Goal: Information Seeking & Learning: Learn about a topic

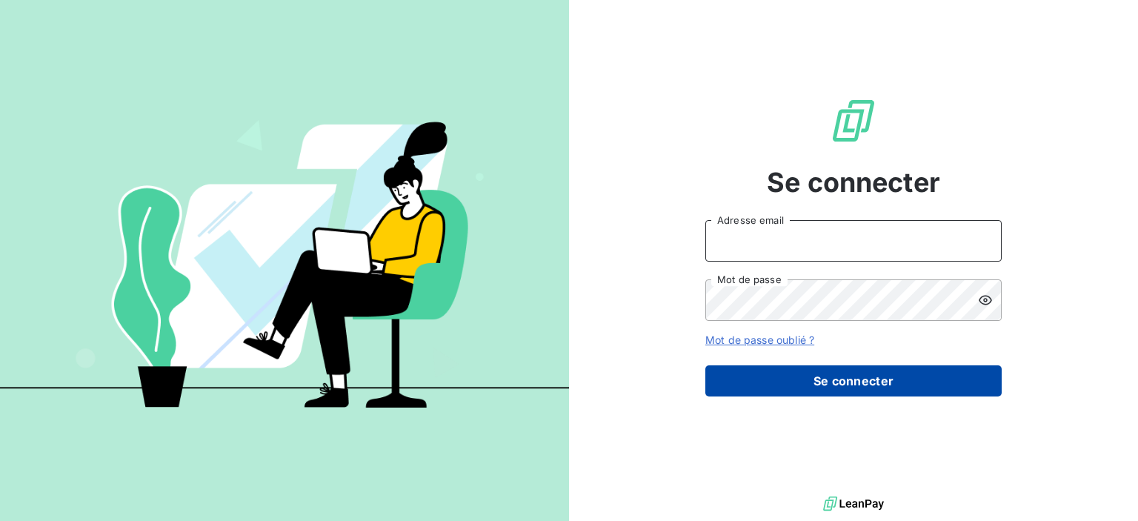
type input "[PERSON_NAME][EMAIL_ADDRESS][DOMAIN_NAME]"
click at [856, 376] on button "Se connecter" at bounding box center [853, 380] width 296 height 31
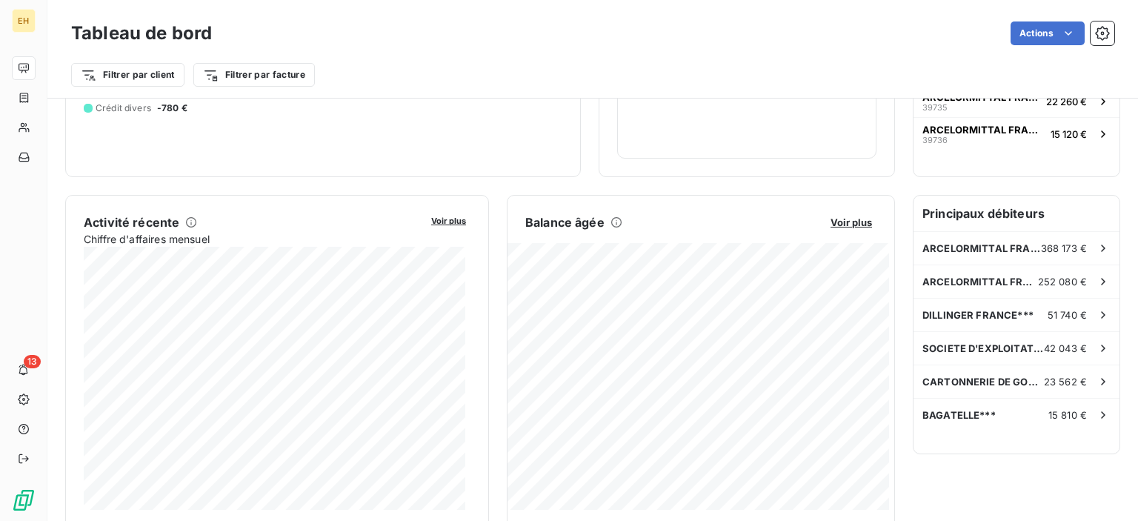
scroll to position [238, 0]
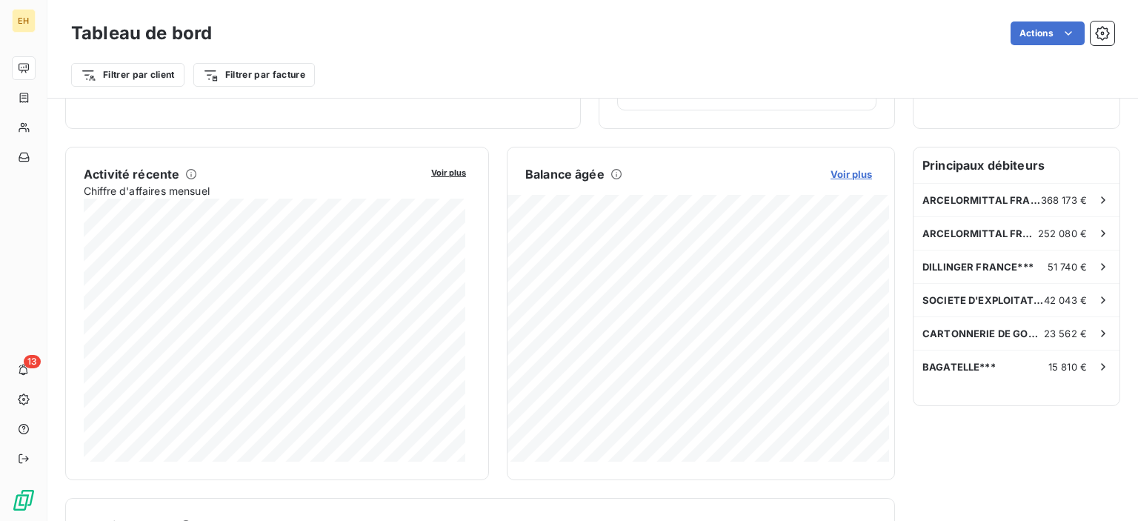
click at [849, 173] on span "Voir plus" at bounding box center [851, 174] width 41 height 12
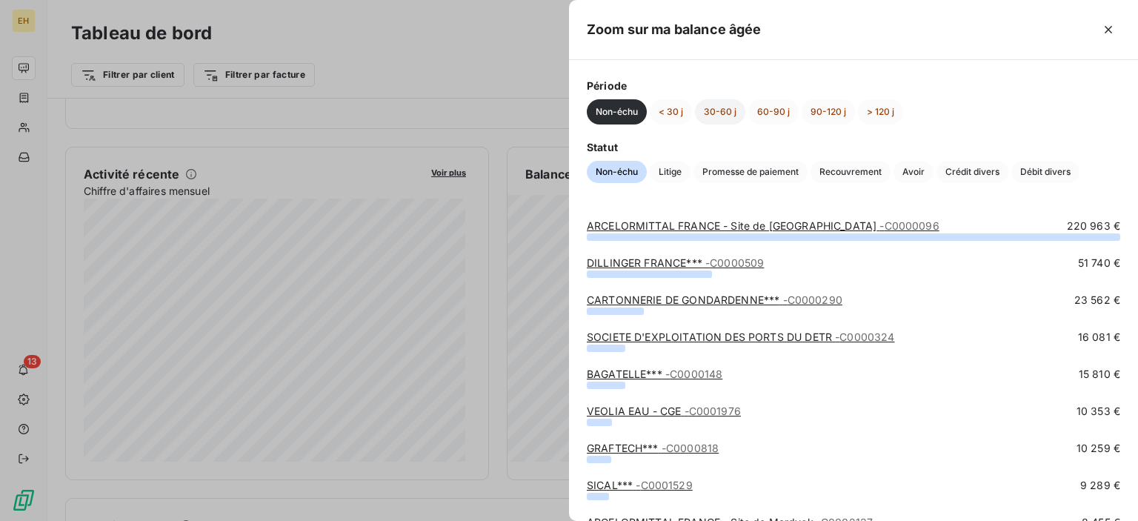
click at [710, 107] on button "30-60 j" at bounding box center [720, 111] width 50 height 25
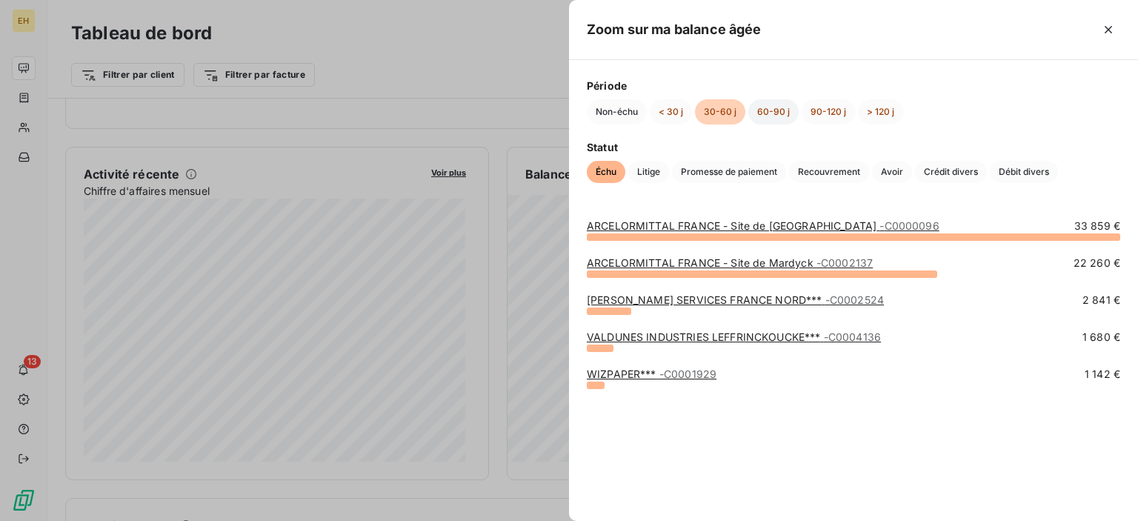
click at [787, 107] on button "60-90 j" at bounding box center [773, 111] width 50 height 25
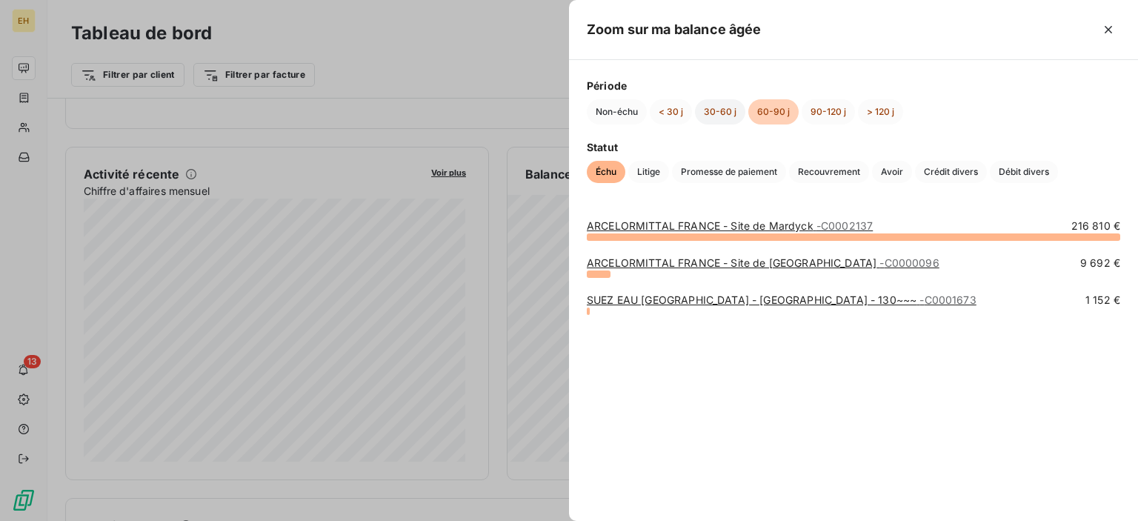
click at [726, 118] on button "30-60 j" at bounding box center [720, 111] width 50 height 25
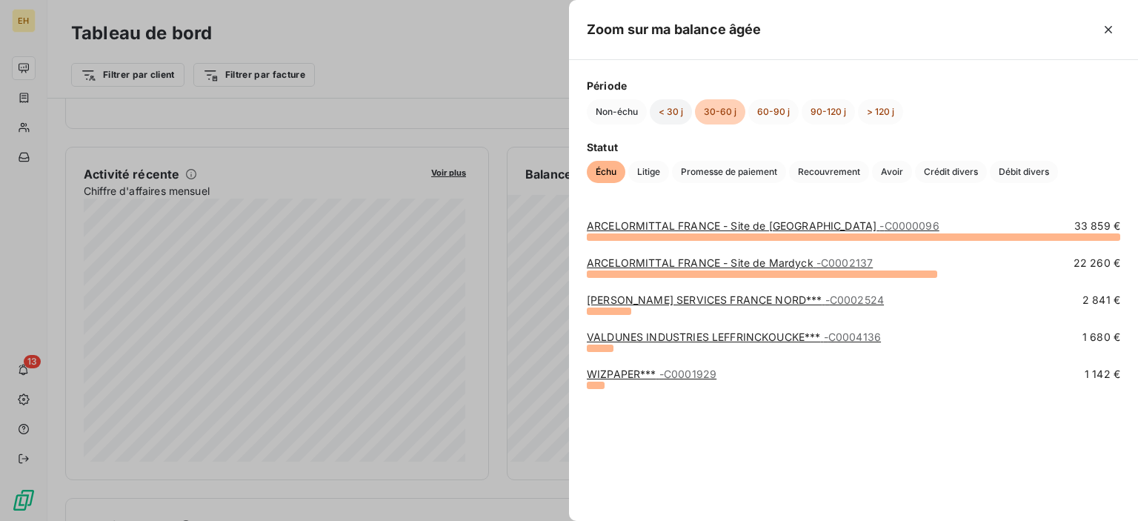
click at [679, 111] on button "< 30 j" at bounding box center [671, 111] width 42 height 25
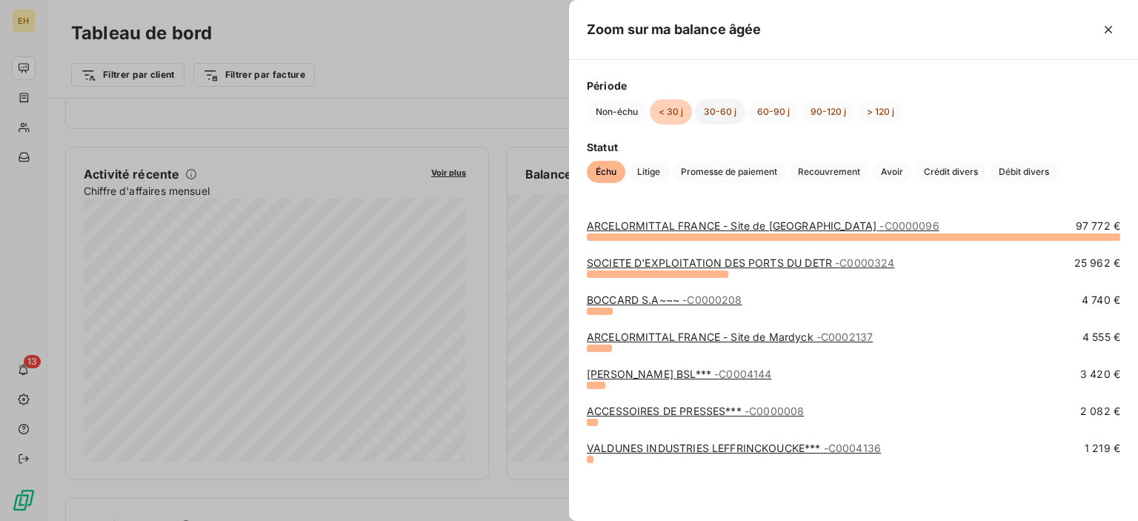
click at [738, 110] on button "30-60 j" at bounding box center [720, 111] width 50 height 25
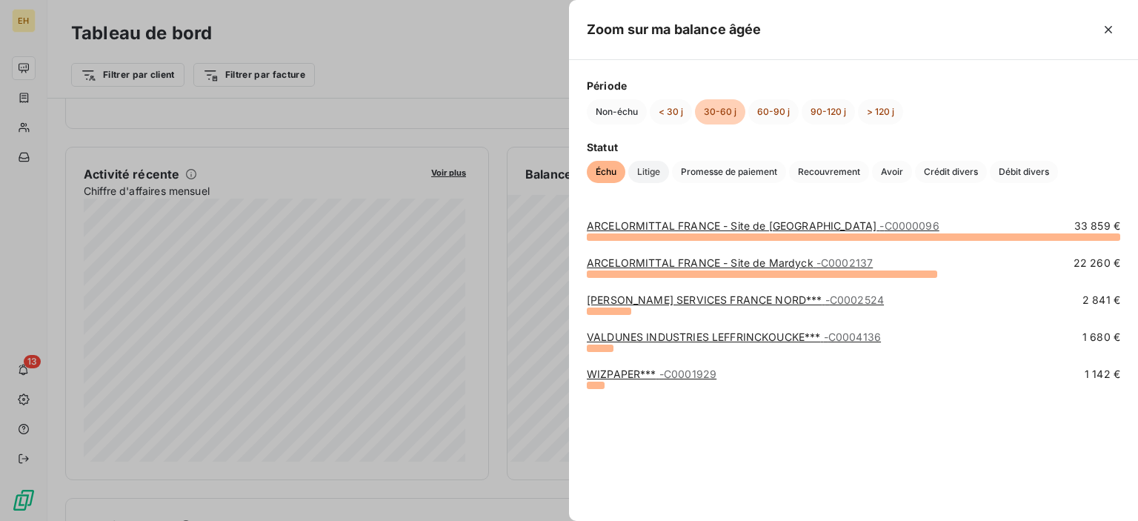
click at [649, 174] on span "Litige" at bounding box center [648, 172] width 41 height 22
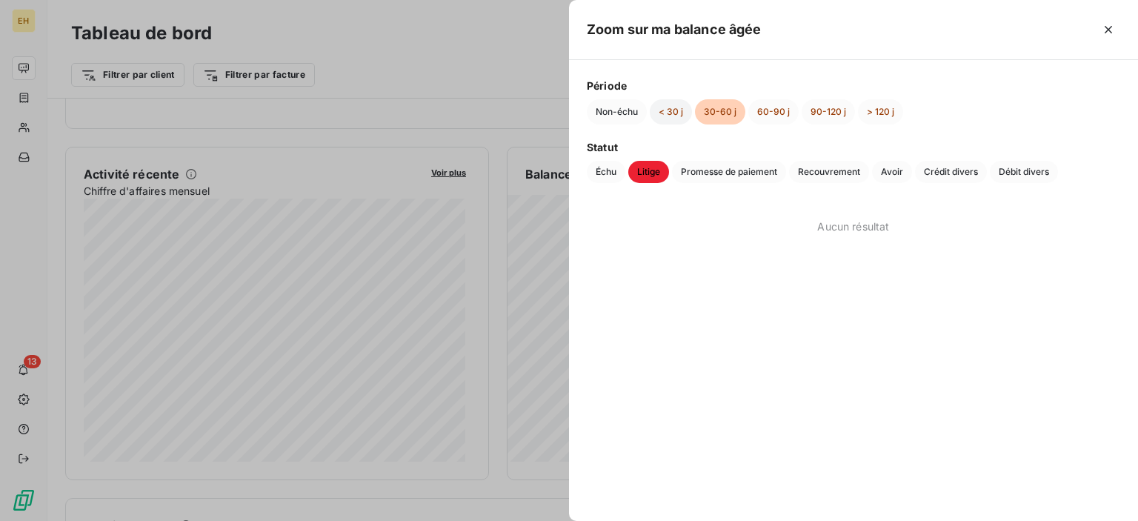
click at [661, 106] on button "< 30 j" at bounding box center [671, 111] width 42 height 25
click at [777, 118] on button "60-90 j" at bounding box center [773, 111] width 50 height 25
click at [1109, 26] on icon "button" at bounding box center [1108, 29] width 15 height 15
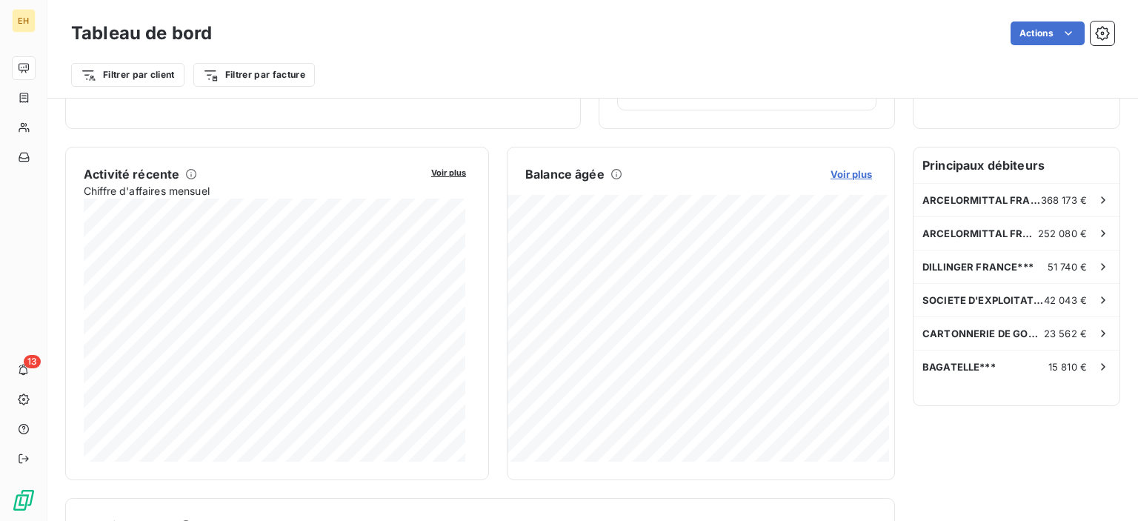
click at [844, 174] on span "Voir plus" at bounding box center [851, 174] width 41 height 12
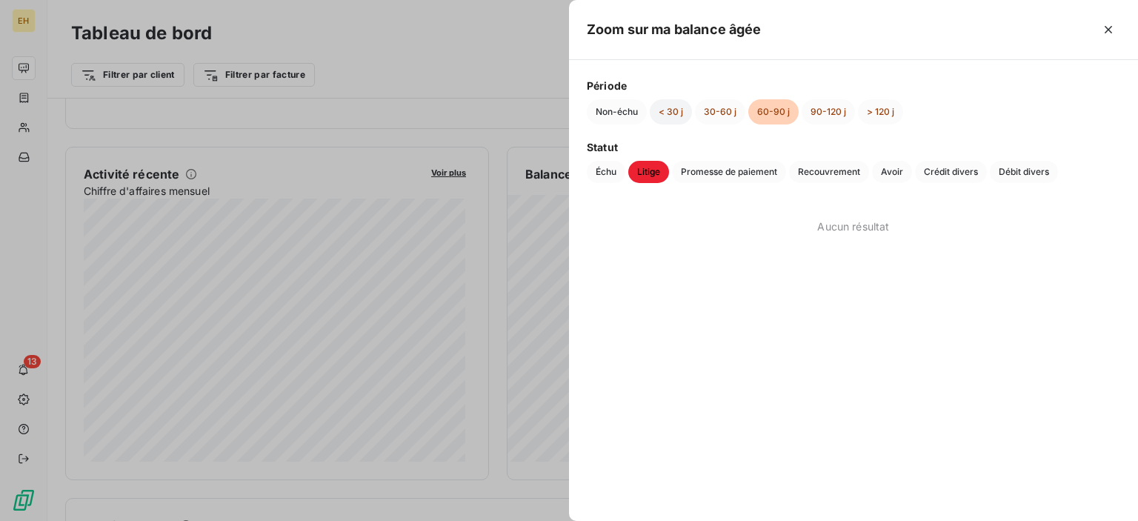
click at [673, 118] on button "< 30 j" at bounding box center [671, 111] width 42 height 25
click at [731, 109] on button "30-60 j" at bounding box center [720, 111] width 50 height 25
click at [614, 171] on span "Échu" at bounding box center [606, 172] width 39 height 22
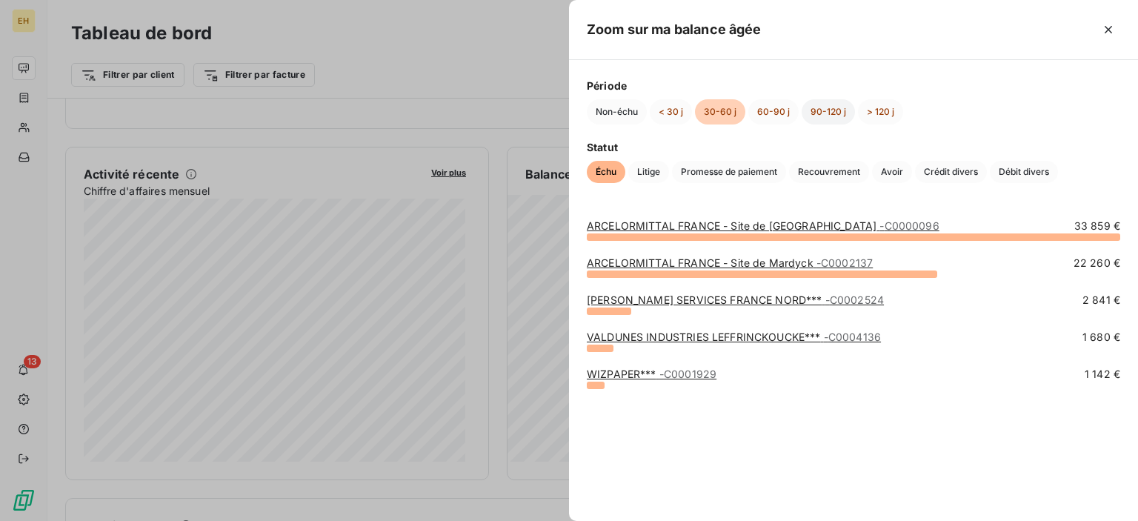
click at [820, 108] on button "90-120 j" at bounding box center [828, 111] width 53 height 25
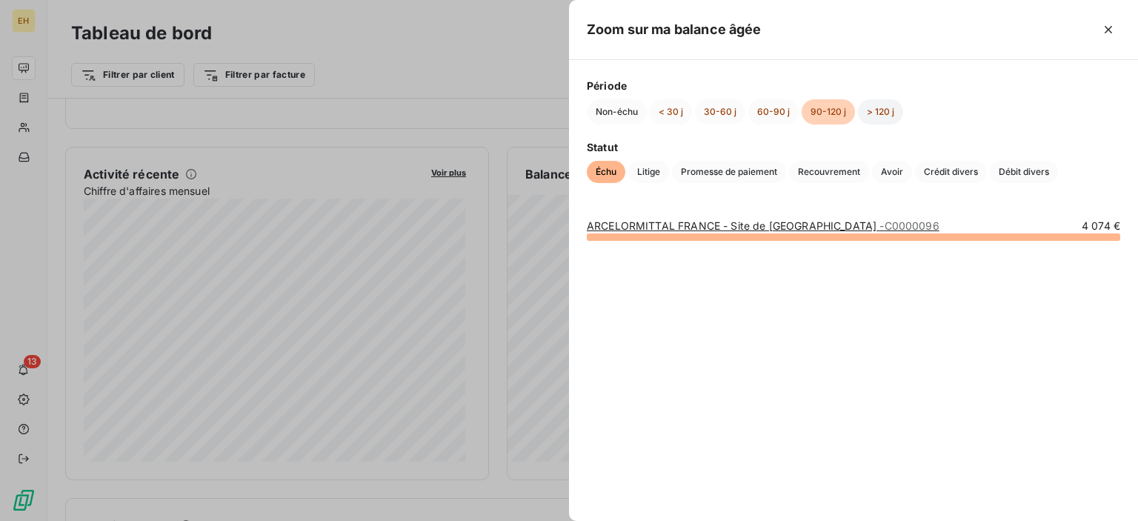
click at [870, 112] on button "> 120 j" at bounding box center [880, 111] width 45 height 25
click at [754, 112] on button "60-90 j" at bounding box center [773, 111] width 50 height 25
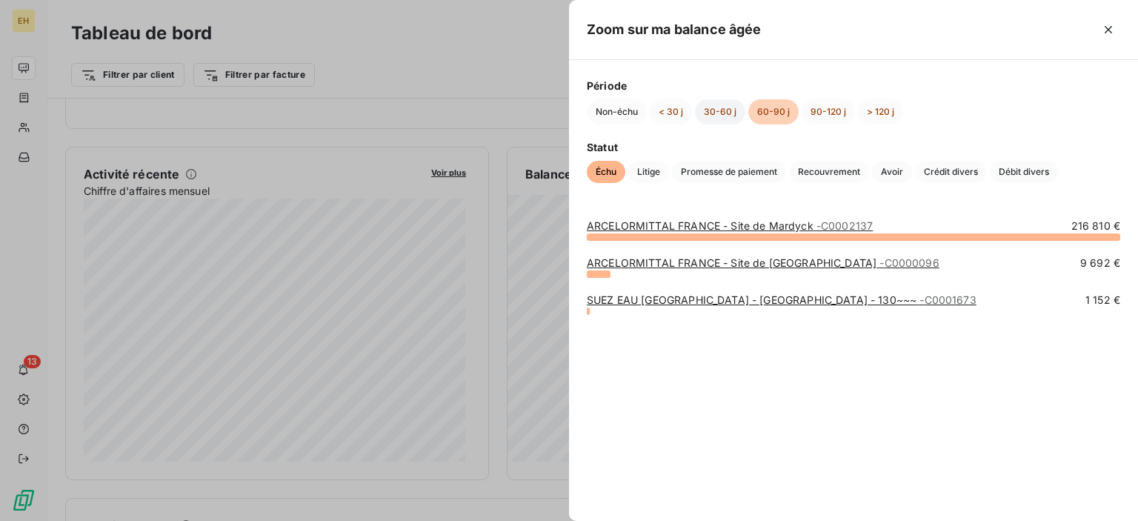
click at [722, 106] on button "30-60 j" at bounding box center [720, 111] width 50 height 25
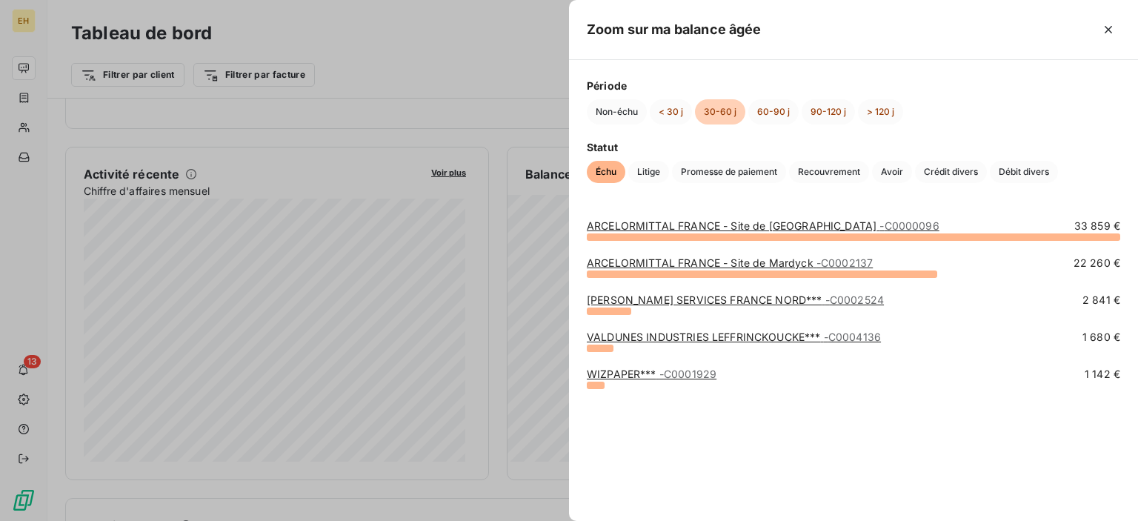
click at [690, 335] on link "VALDUNES INDUSTRIES LEFFRINCKOUCKE*** - C0004136" at bounding box center [734, 336] width 294 height 13
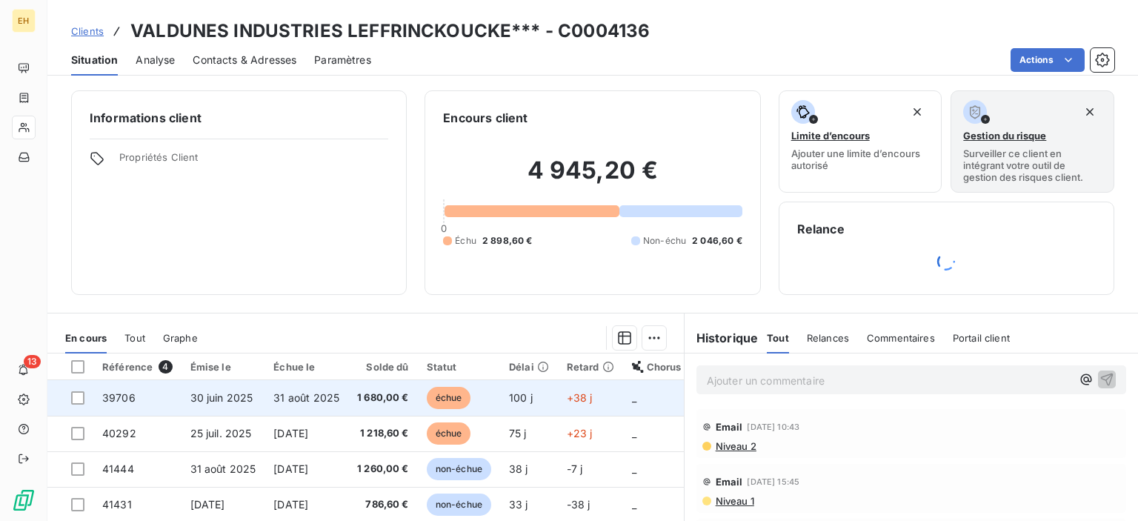
click at [513, 399] on span "100 j" at bounding box center [521, 397] width 24 height 13
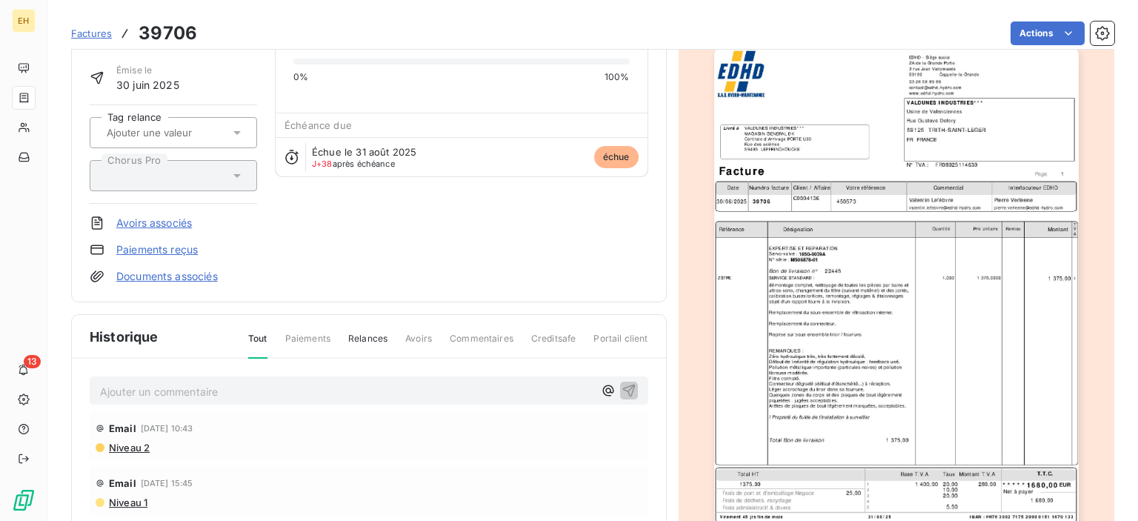
scroll to position [178, 0]
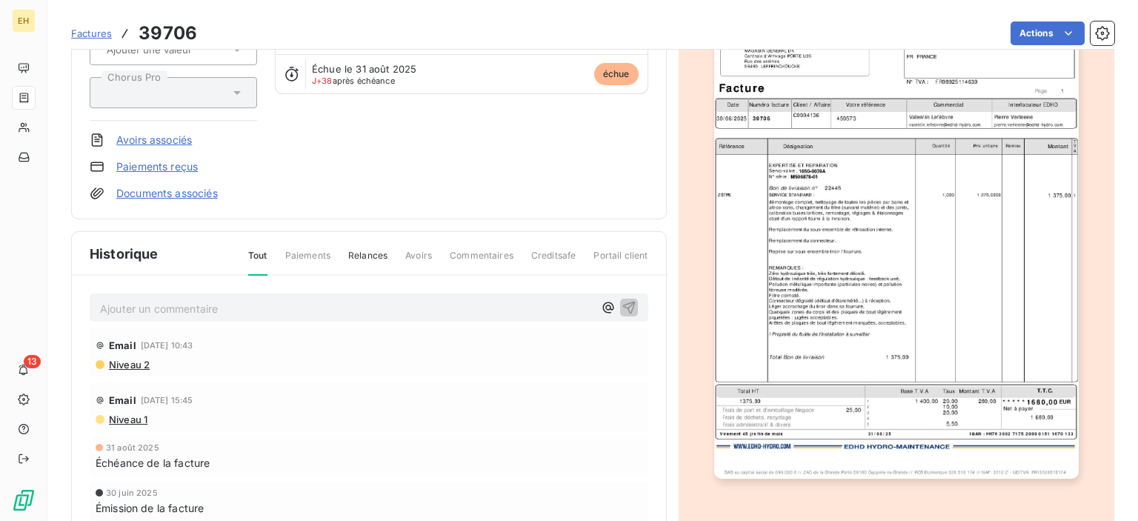
click at [268, 333] on div "Email [DATE] 10:43" at bounding box center [369, 345] width 547 height 24
click at [239, 308] on p "Ajouter un commentaire ﻿" at bounding box center [347, 308] width 494 height 19
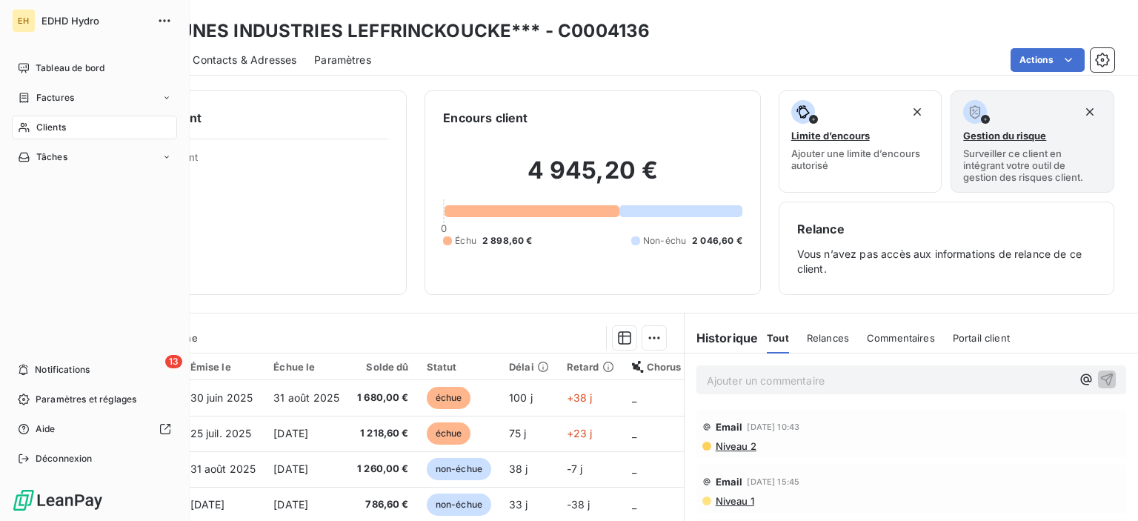
click at [67, 24] on span "EDHD Hydro" at bounding box center [94, 21] width 107 height 12
click at [73, 68] on span "Tableau de bord" at bounding box center [70, 68] width 69 height 13
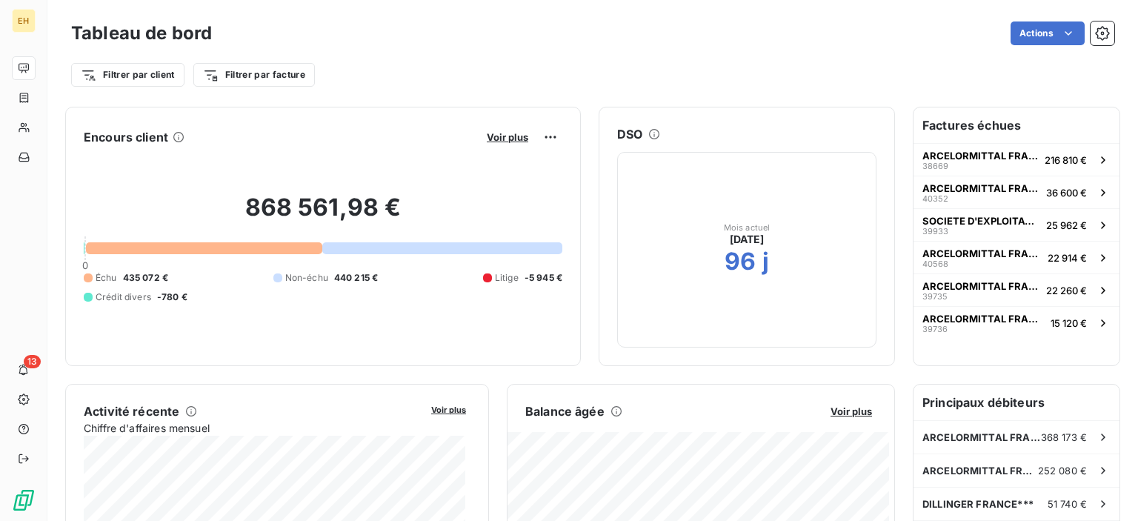
click at [835, 411] on span "Voir plus" at bounding box center [851, 411] width 41 height 12
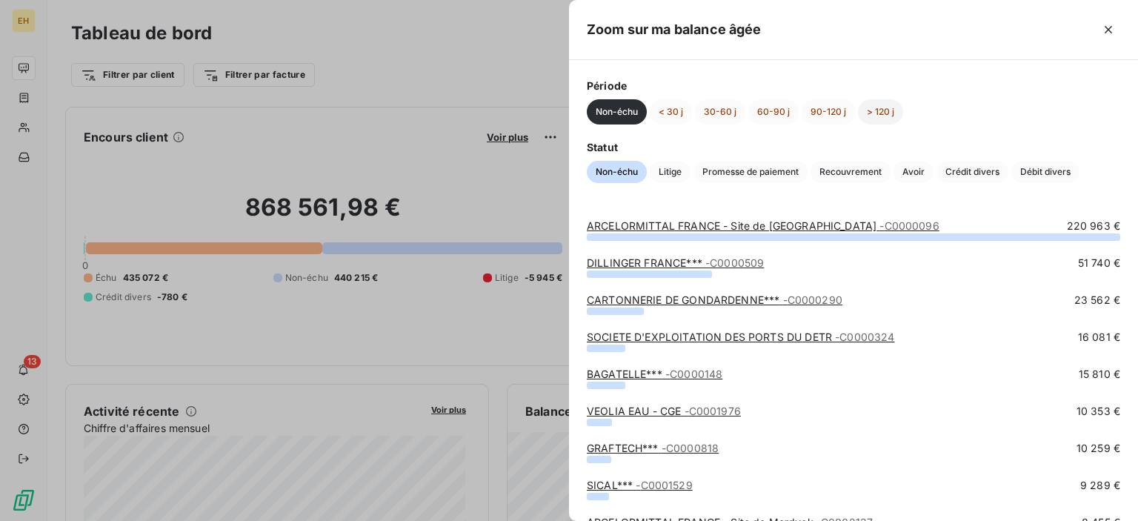
click at [875, 101] on button "> 120 j" at bounding box center [880, 111] width 45 height 25
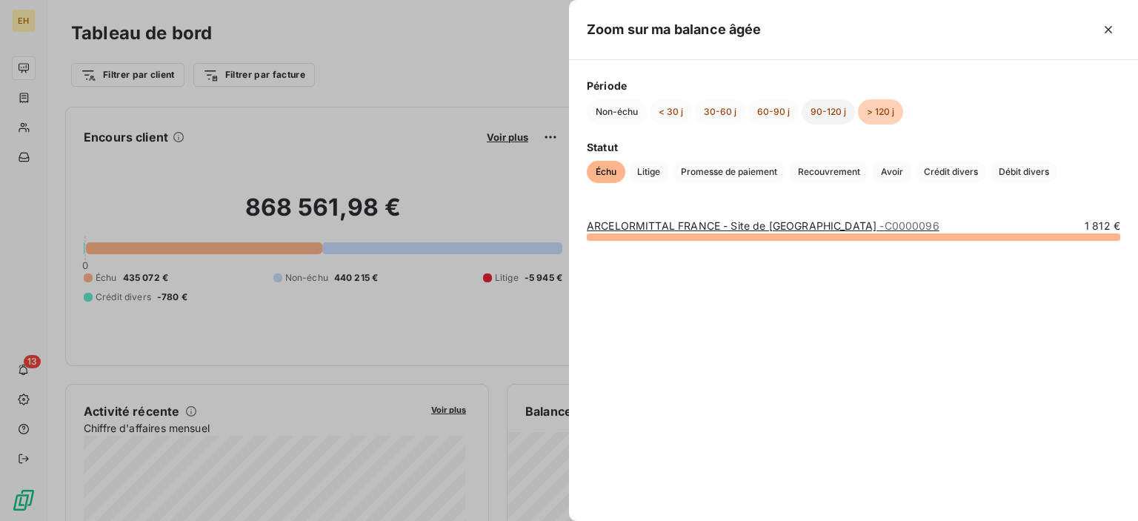
click at [829, 110] on button "90-120 j" at bounding box center [828, 111] width 53 height 25
click at [774, 109] on button "60-90 j" at bounding box center [773, 111] width 50 height 25
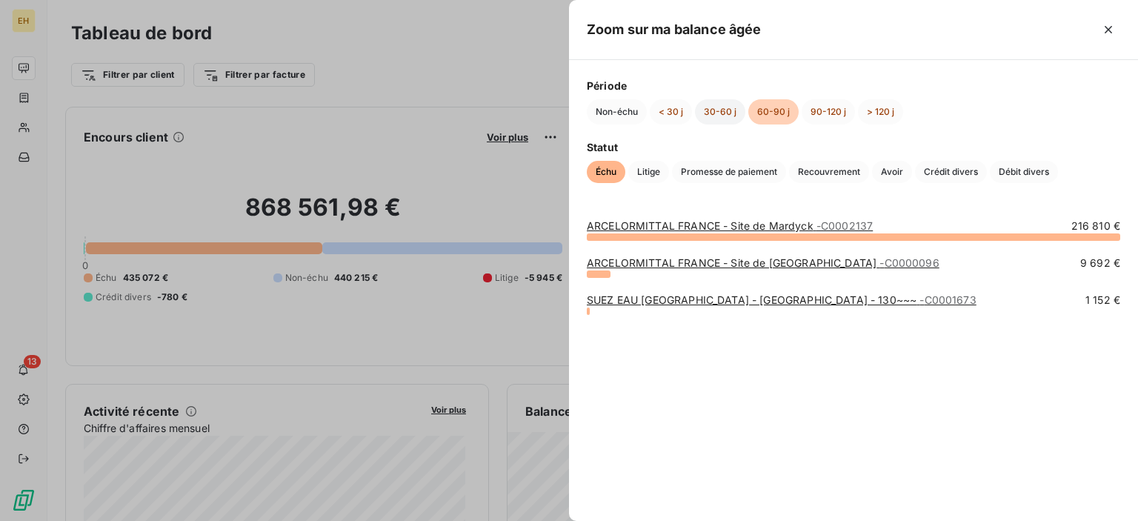
click at [713, 110] on button "30-60 j" at bounding box center [720, 111] width 50 height 25
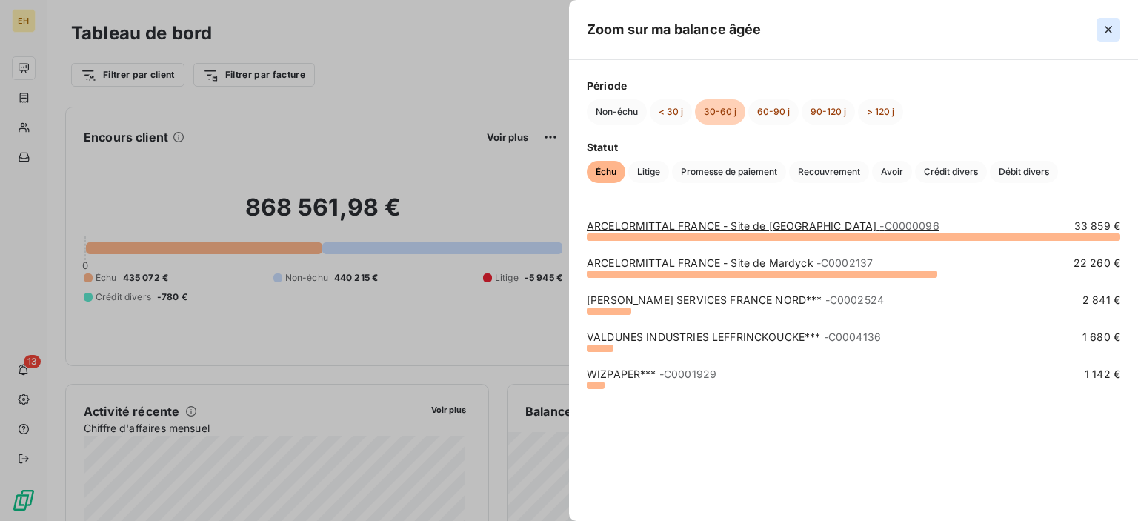
click at [1110, 32] on icon "button" at bounding box center [1108, 29] width 15 height 15
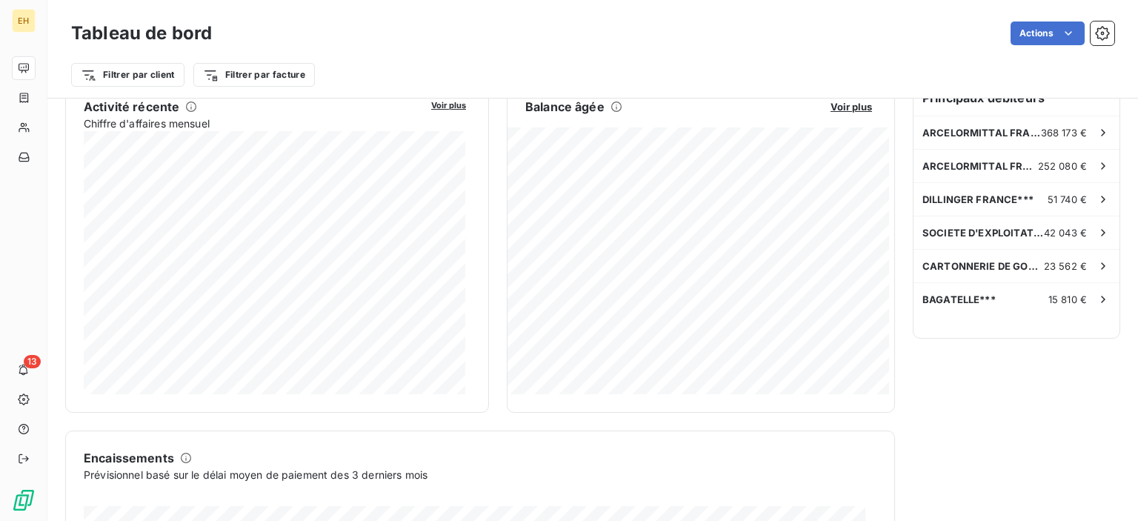
scroll to position [326, 0]
